Goal: Information Seeking & Learning: Learn about a topic

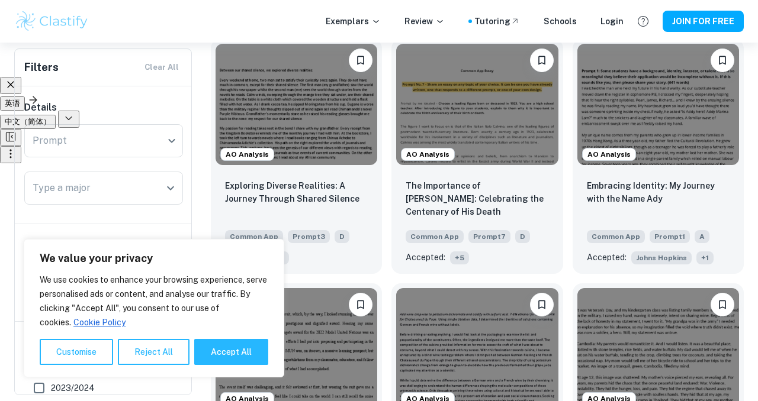
scroll to position [350, 0]
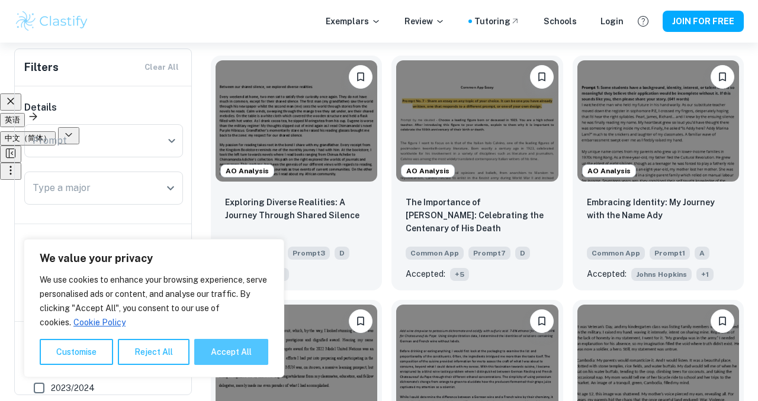
click at [227, 351] on button "Accept All" at bounding box center [231, 352] width 74 height 26
checkbox input "true"
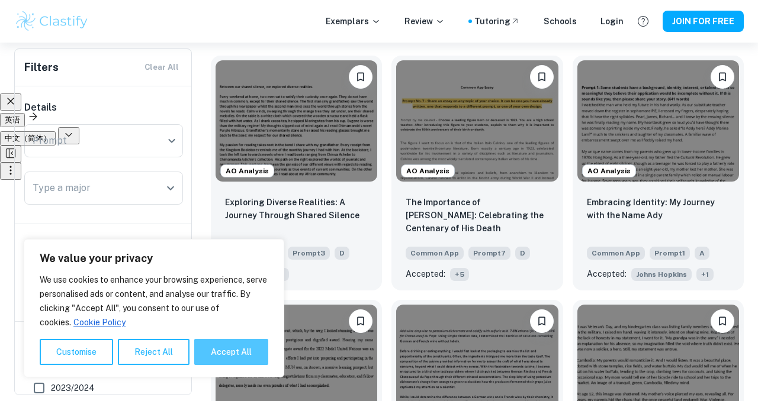
checkbox input "true"
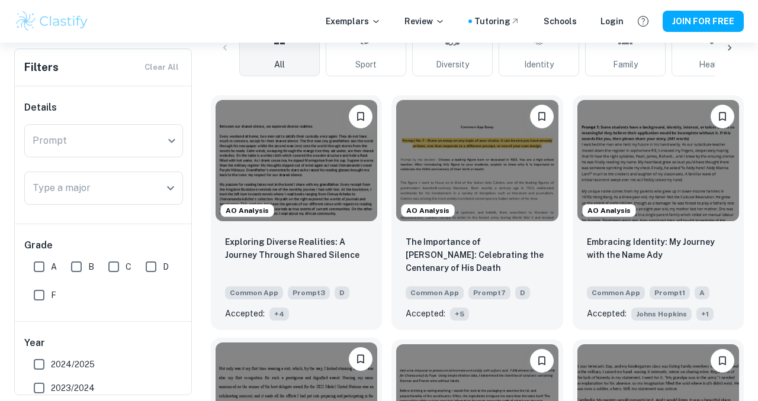
scroll to position [300, 0]
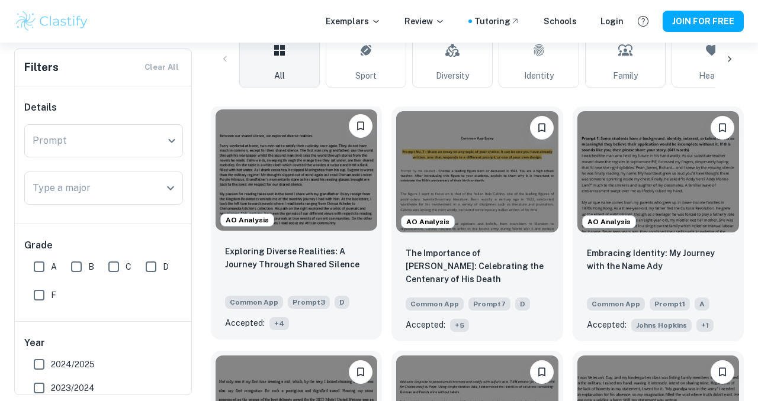
click at [294, 207] on img at bounding box center [296, 170] width 162 height 121
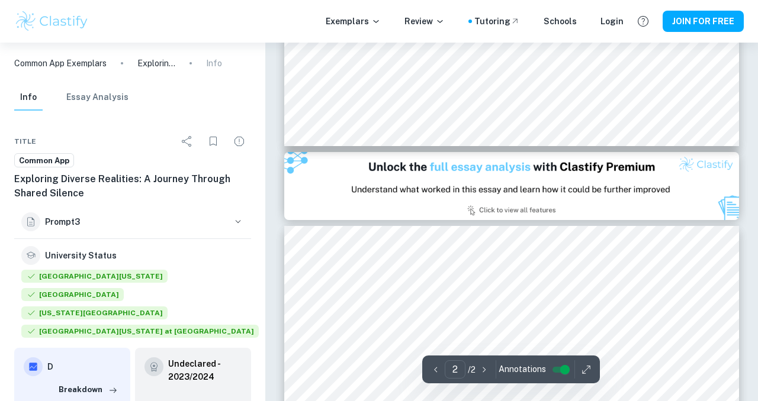
scroll to position [595, 0]
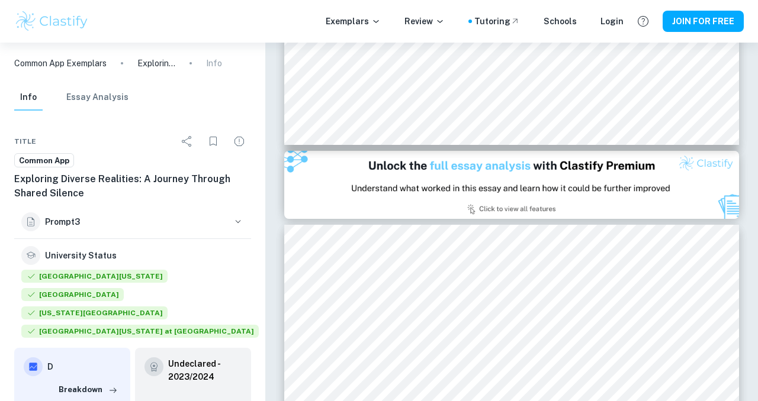
type input "1"
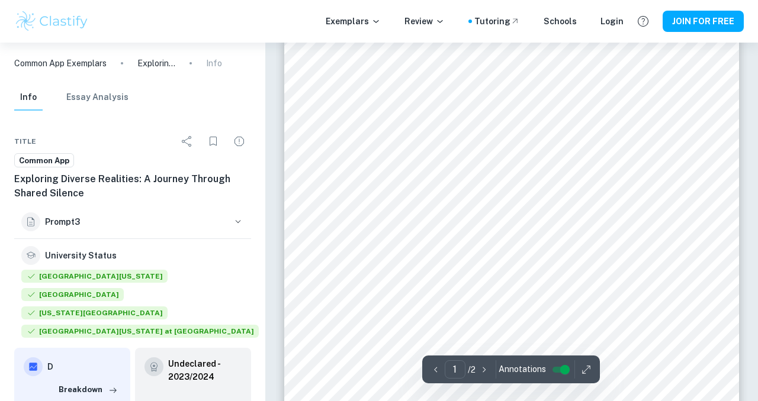
scroll to position [0, 0]
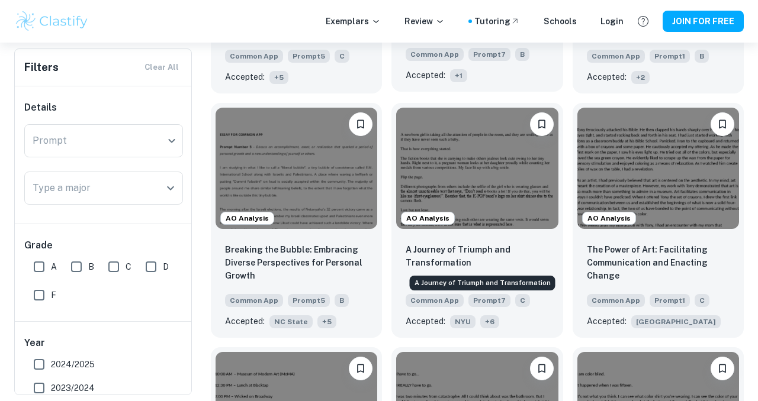
scroll to position [520, 0]
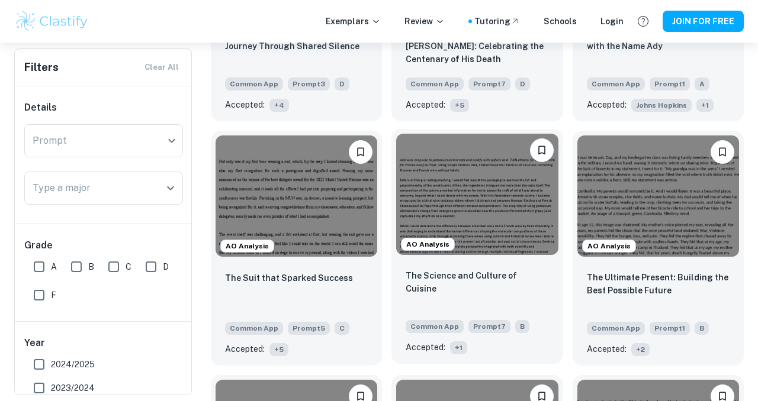
click at [468, 204] on img at bounding box center [477, 194] width 162 height 121
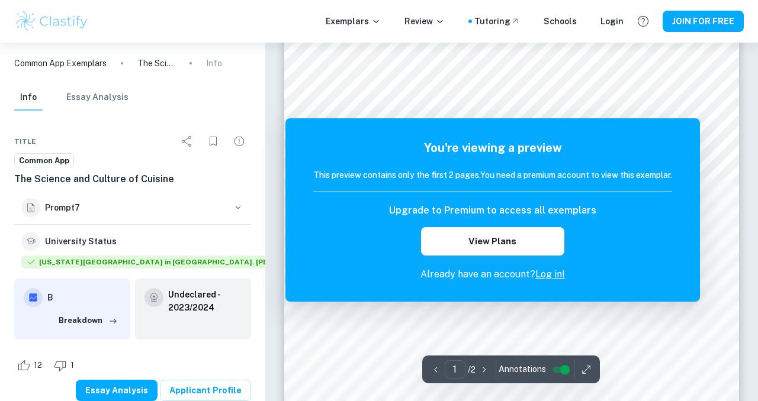
scroll to position [132, 0]
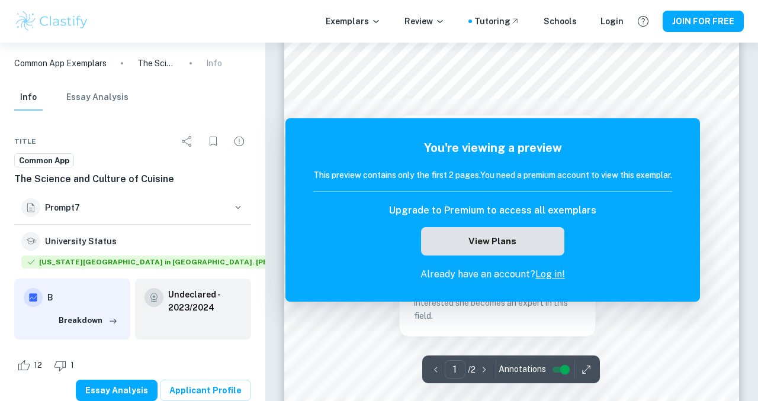
click at [507, 243] on button "View Plans" at bounding box center [492, 241] width 143 height 28
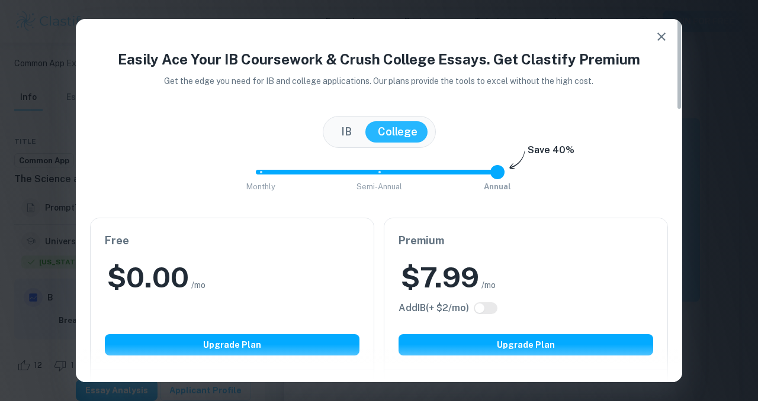
click at [664, 37] on icon "button" at bounding box center [661, 37] width 14 height 14
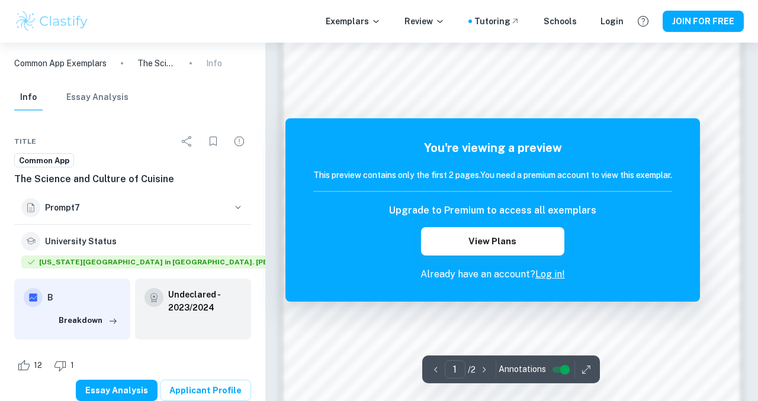
scroll to position [916, 0]
